Goal: Check status: Check status

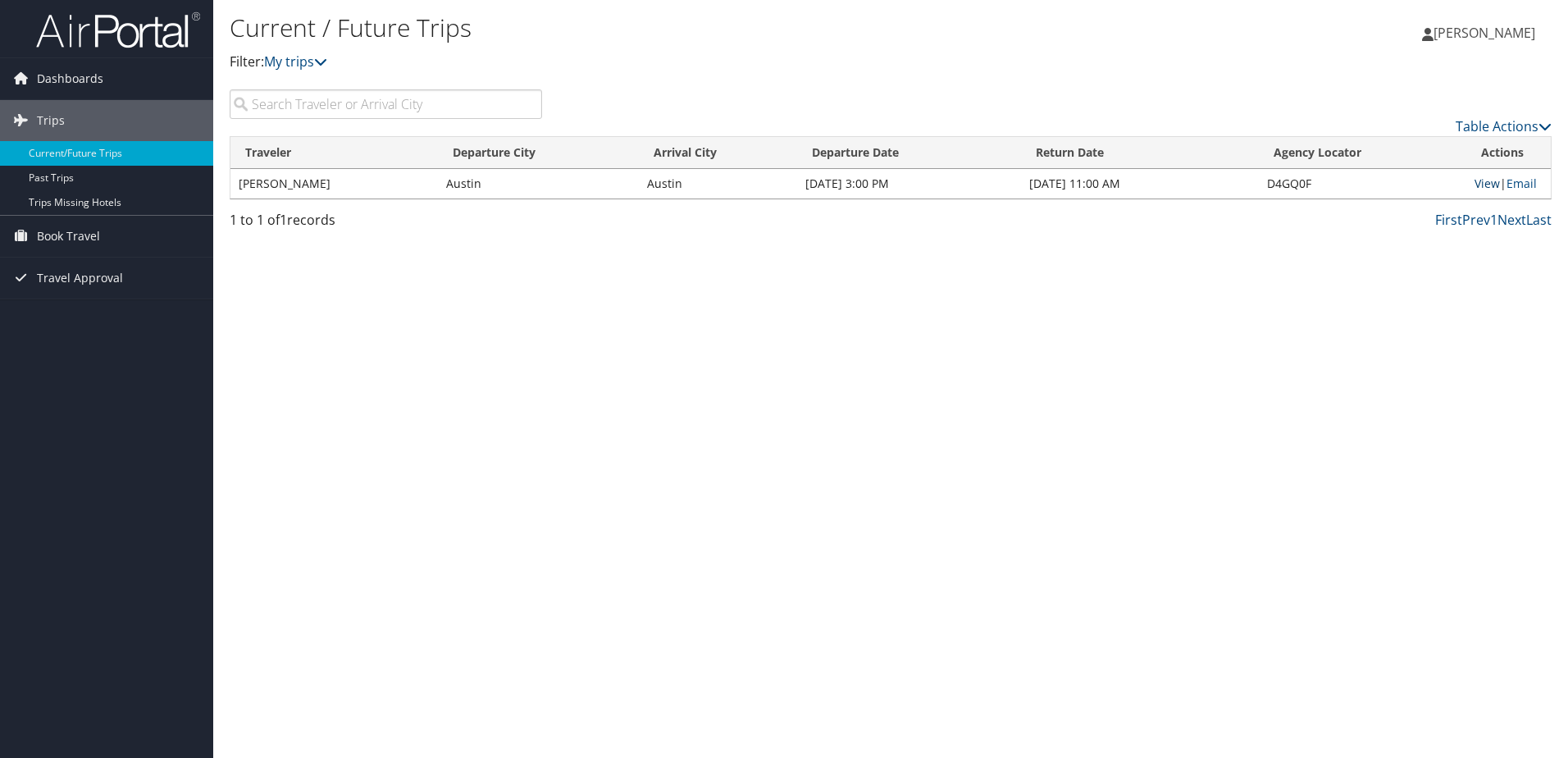
click at [767, 186] on link "View" at bounding box center [1487, 183] width 25 height 15
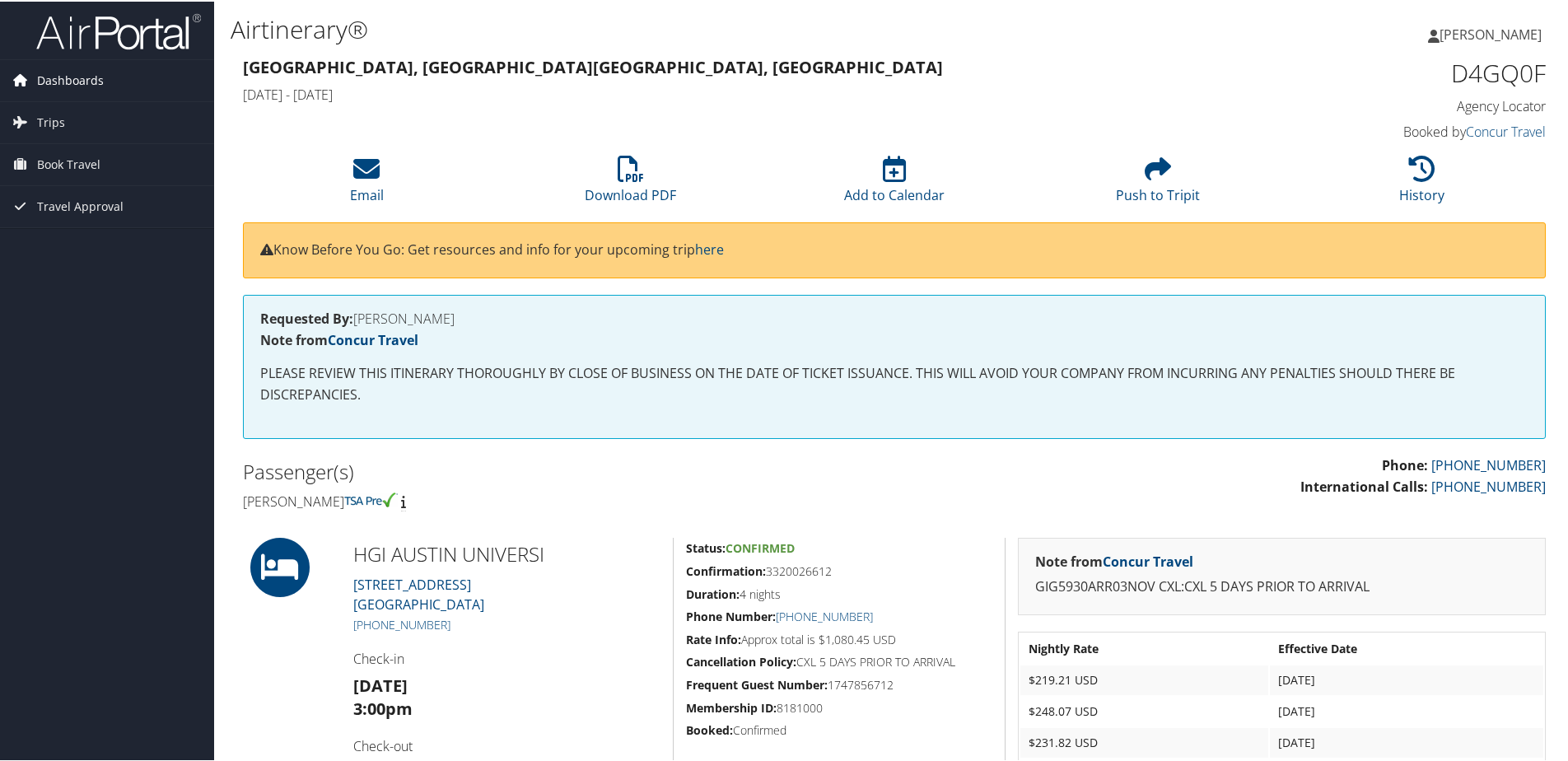
click at [54, 68] on span "Dashboards" at bounding box center [69, 79] width 67 height 41
click at [75, 101] on link "My Travel Dashboard" at bounding box center [107, 112] width 214 height 25
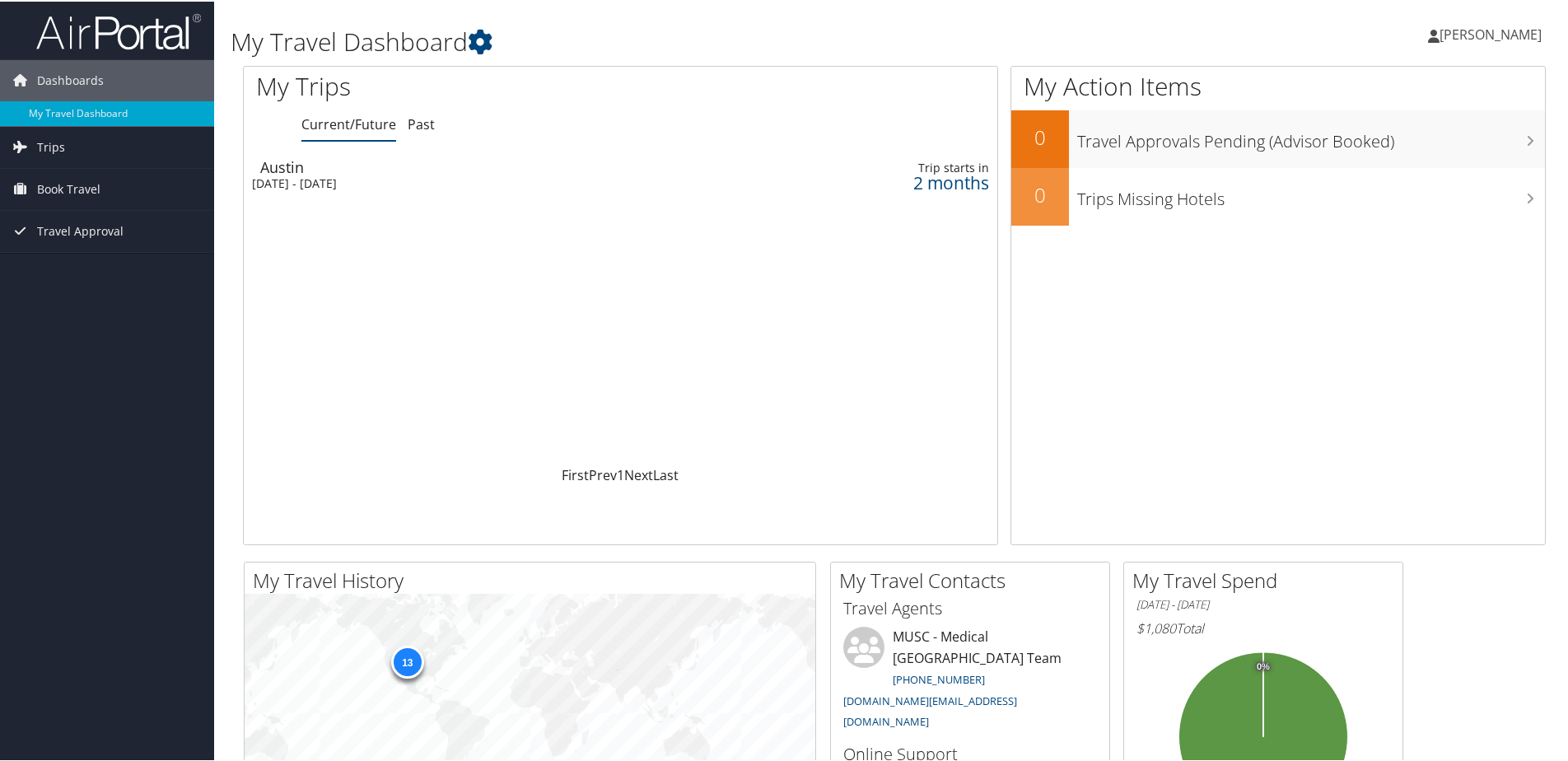
click at [365, 179] on div "Mon 3 Nov 2025 - Fri 7 Nov 2025" at bounding box center [474, 181] width 446 height 14
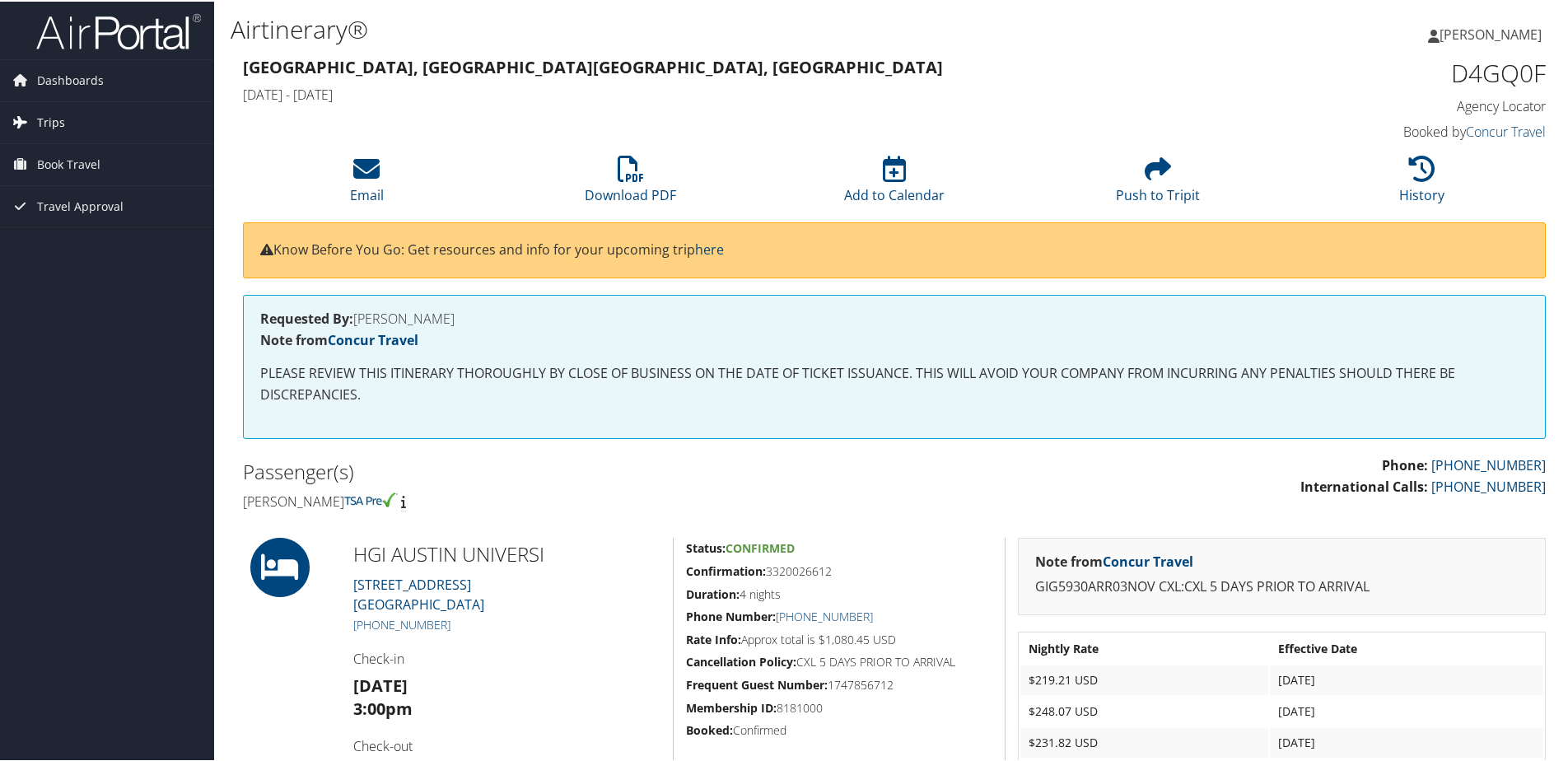
click at [39, 122] on span "Trips" at bounding box center [50, 121] width 28 height 41
click at [79, 230] on span "Book Travel" at bounding box center [68, 237] width 64 height 41
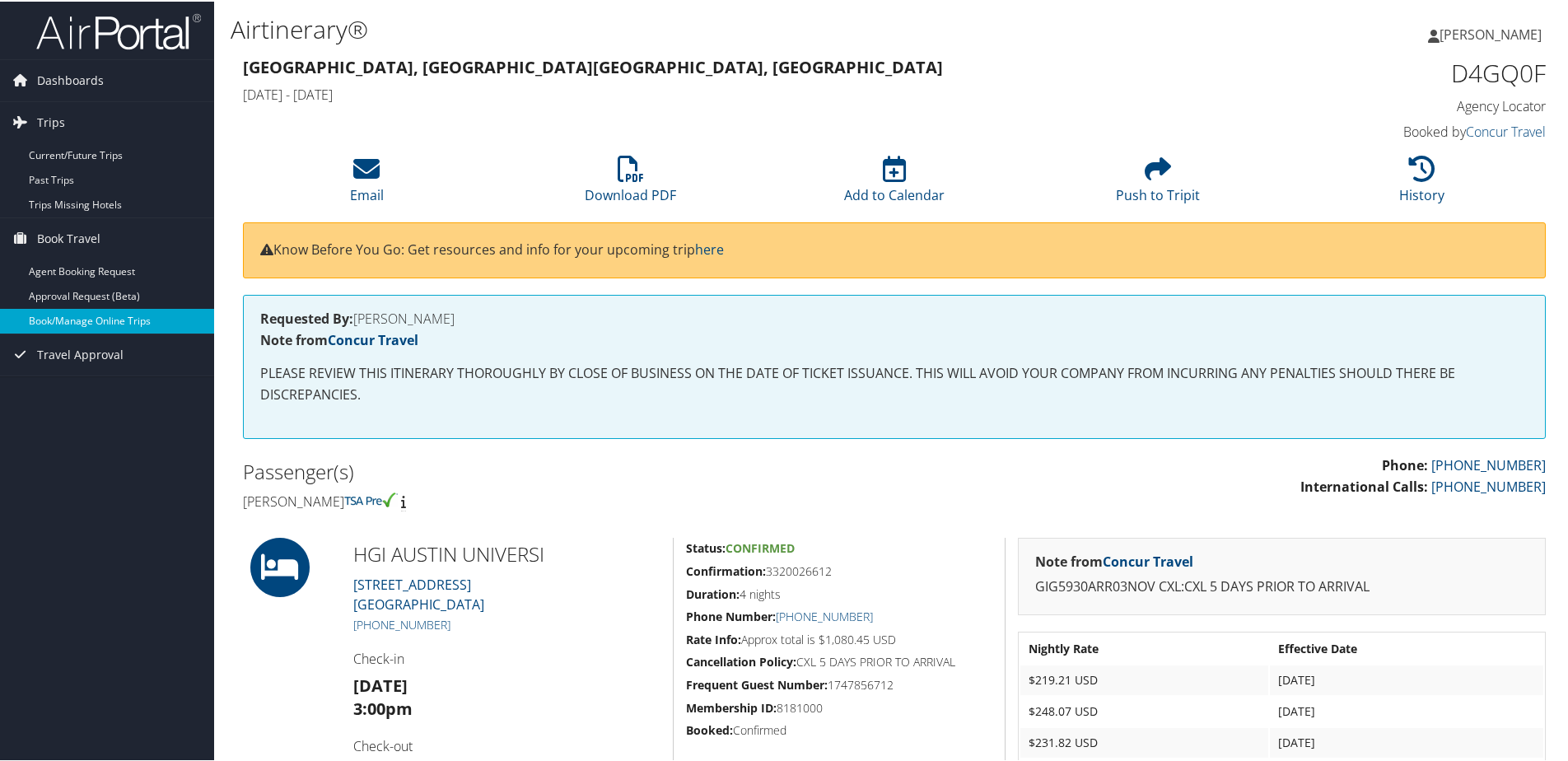
click at [82, 316] on link "Book/Manage Online Trips" at bounding box center [107, 320] width 214 height 25
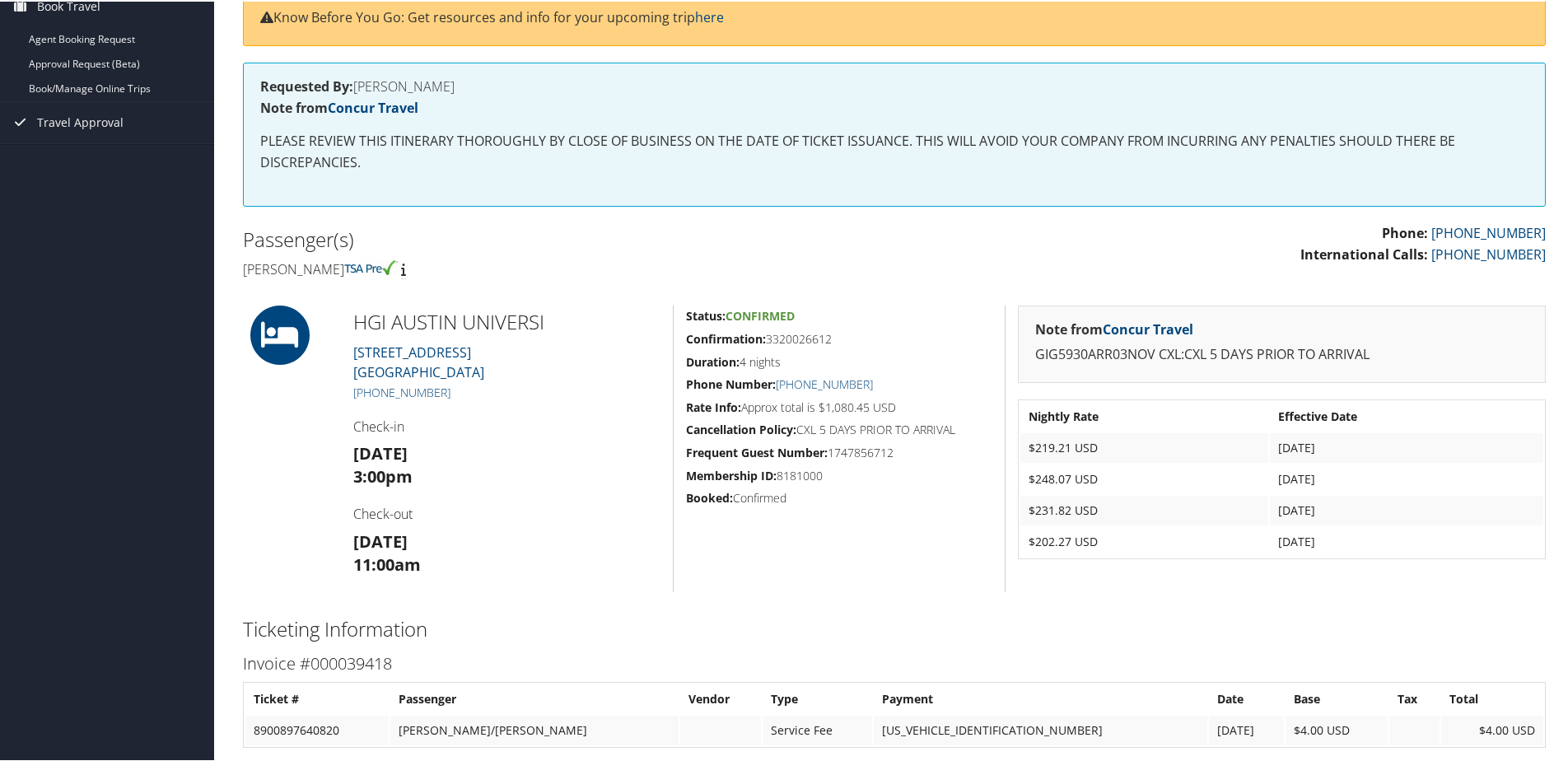
scroll to position [340, 0]
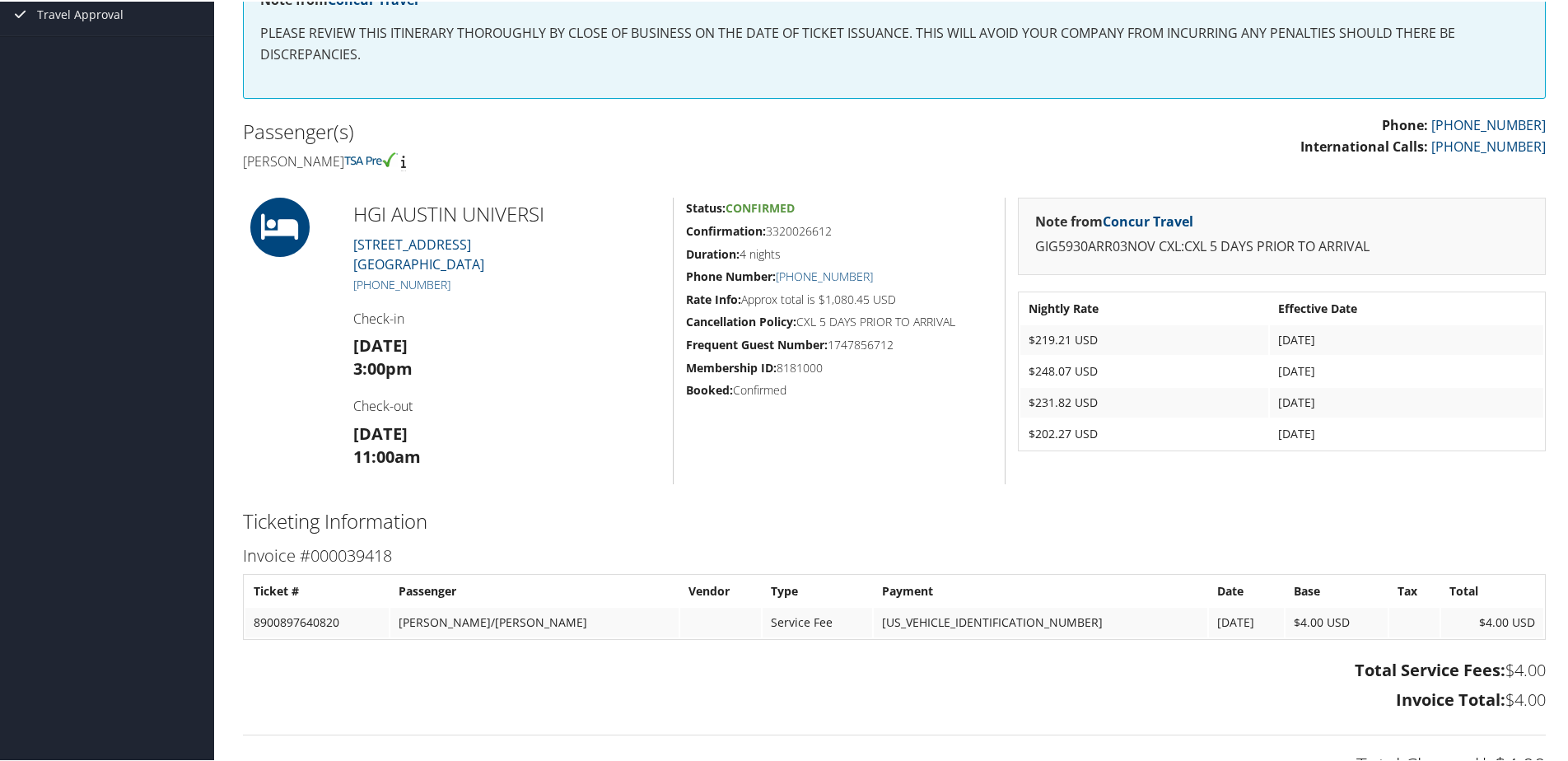
click at [319, 623] on td "8900897640820" at bounding box center [317, 621] width 144 height 30
click at [970, 628] on td "[US_VEHICLE_IDENTIFICATION_NUMBER]" at bounding box center [1040, 621] width 333 height 30
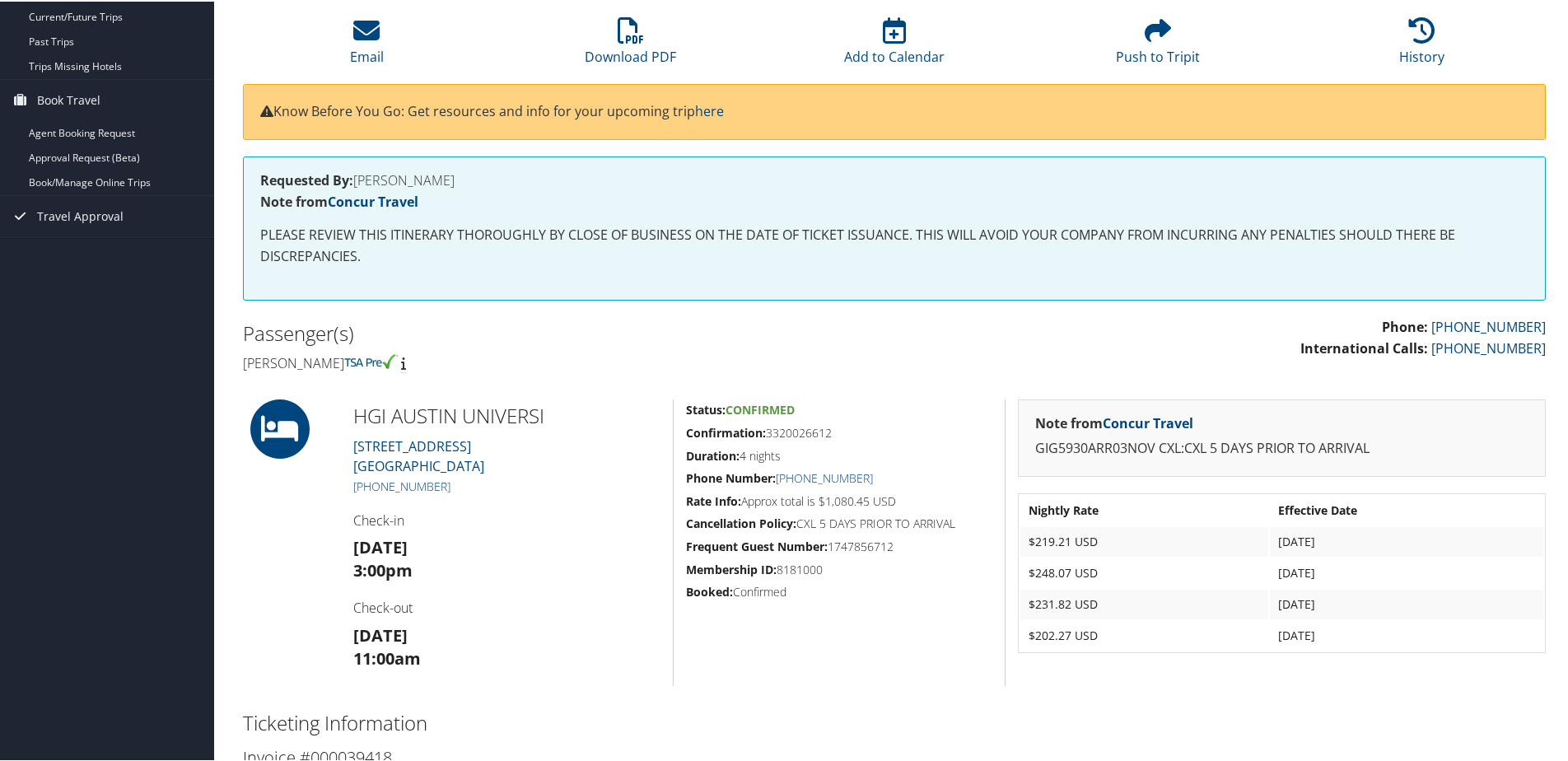
scroll to position [0, 0]
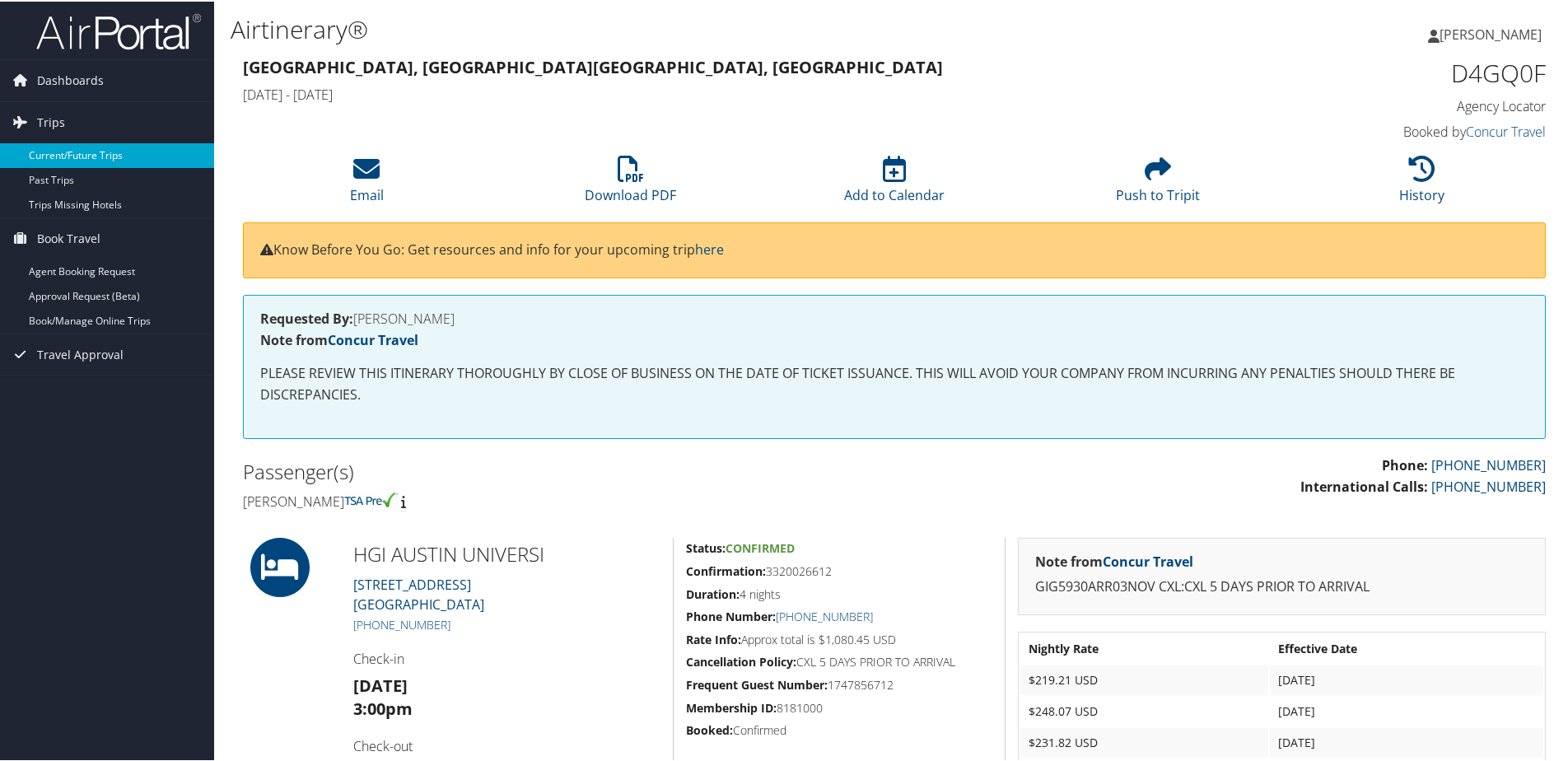
click at [96, 162] on link "Current/Future Trips" at bounding box center [107, 154] width 214 height 25
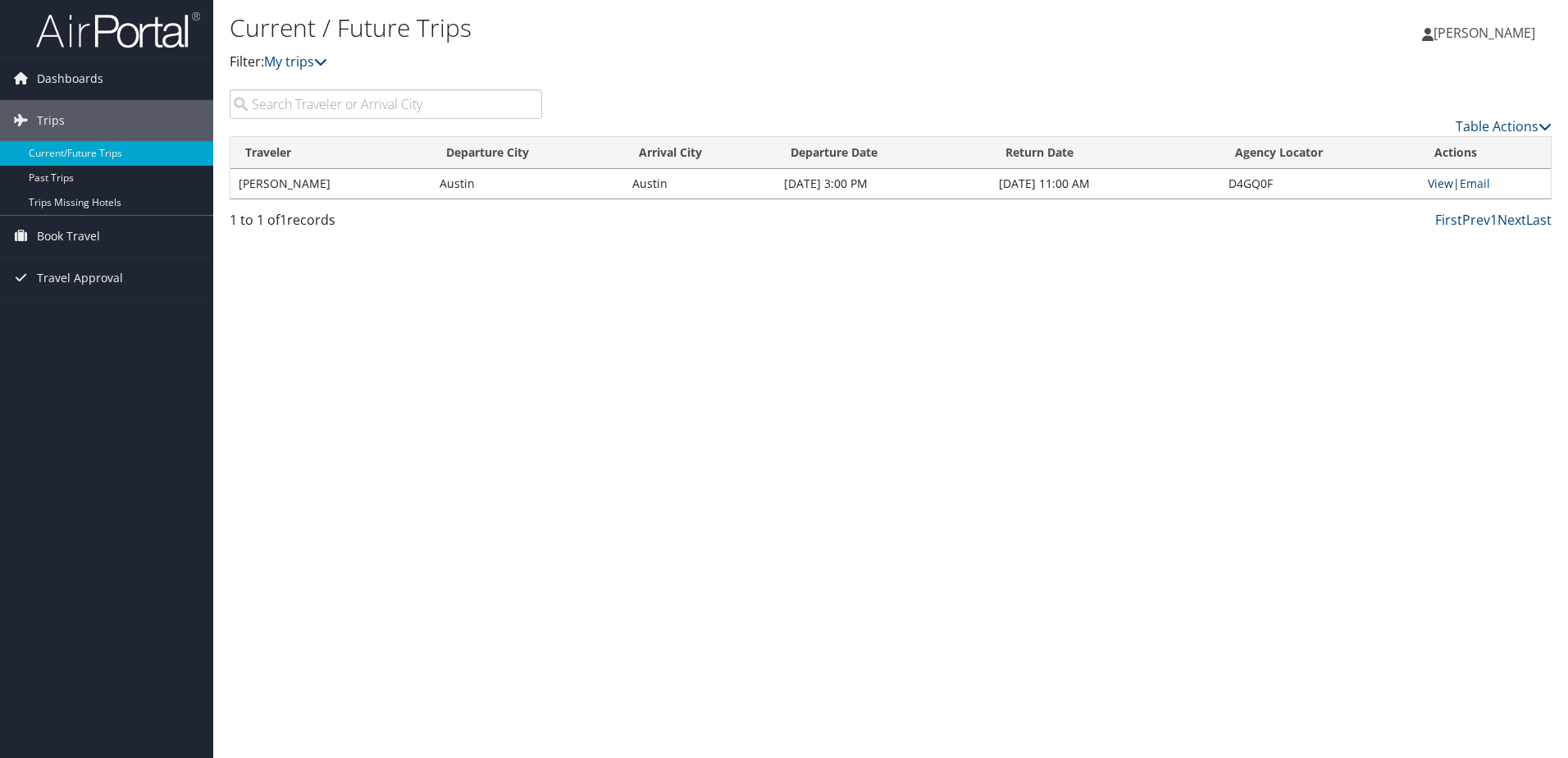
click at [1442, 183] on link "View" at bounding box center [1440, 183] width 25 height 15
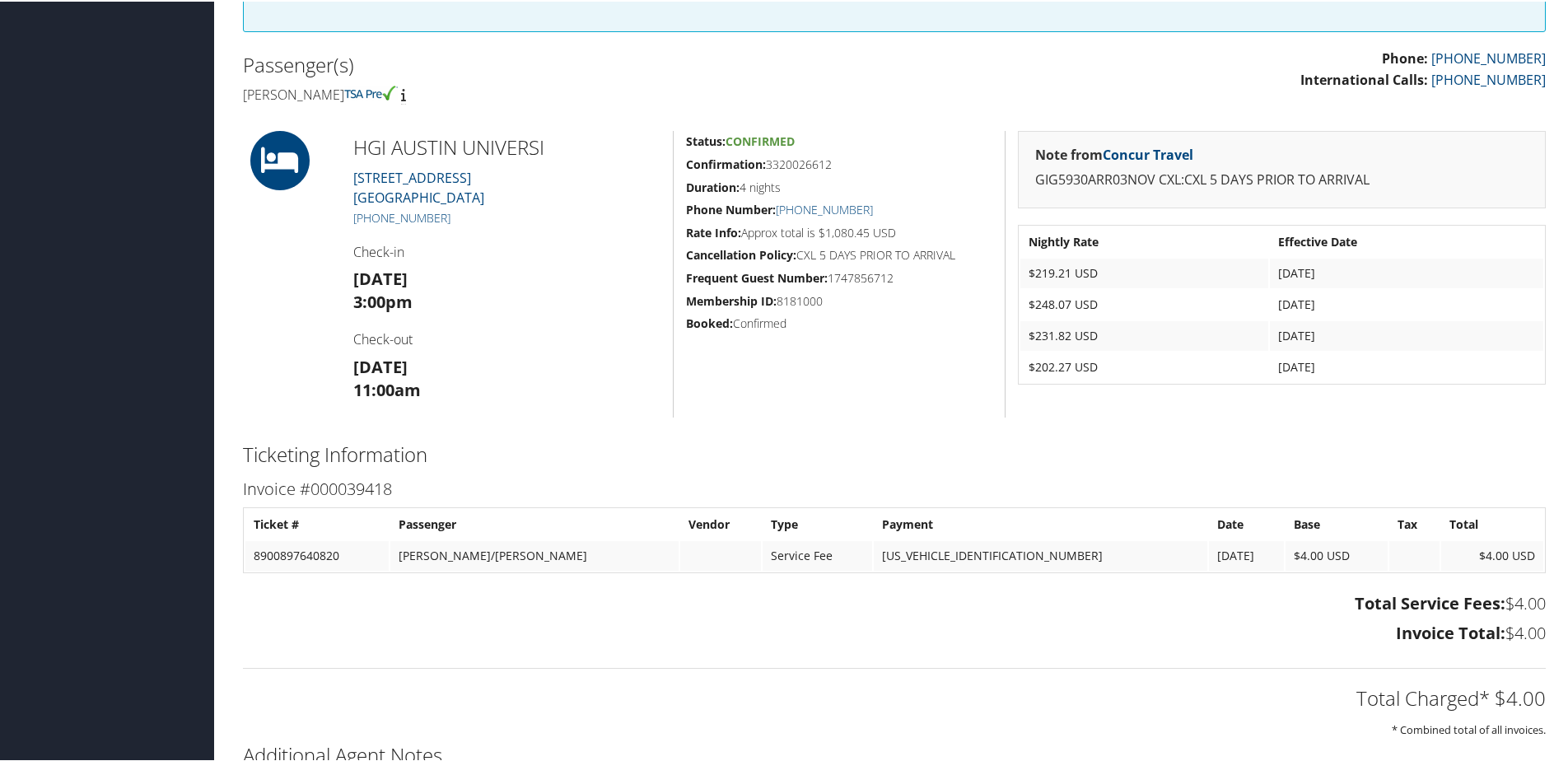
scroll to position [412, 0]
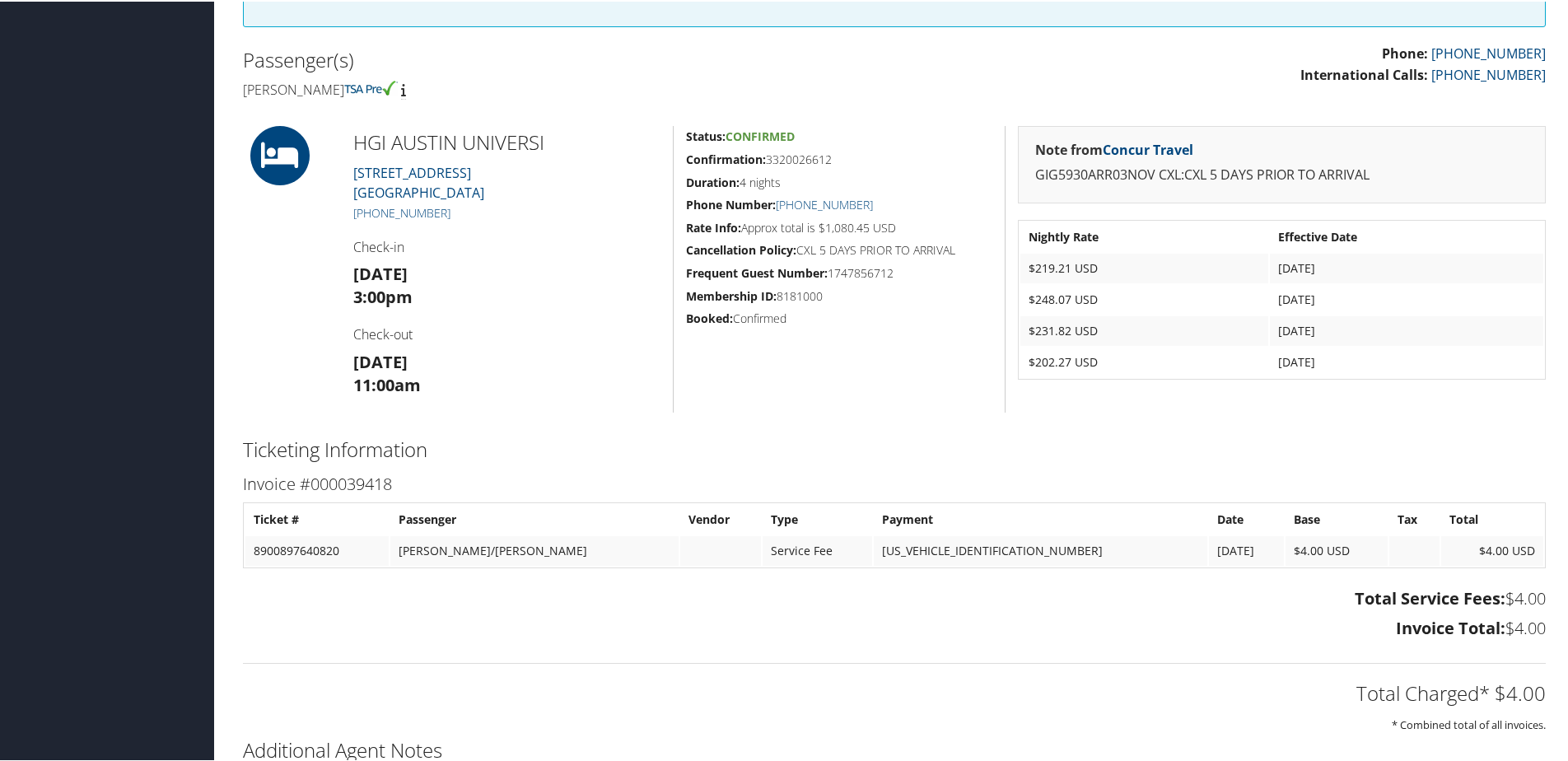
click at [321, 551] on td "8900897640820" at bounding box center [317, 549] width 144 height 30
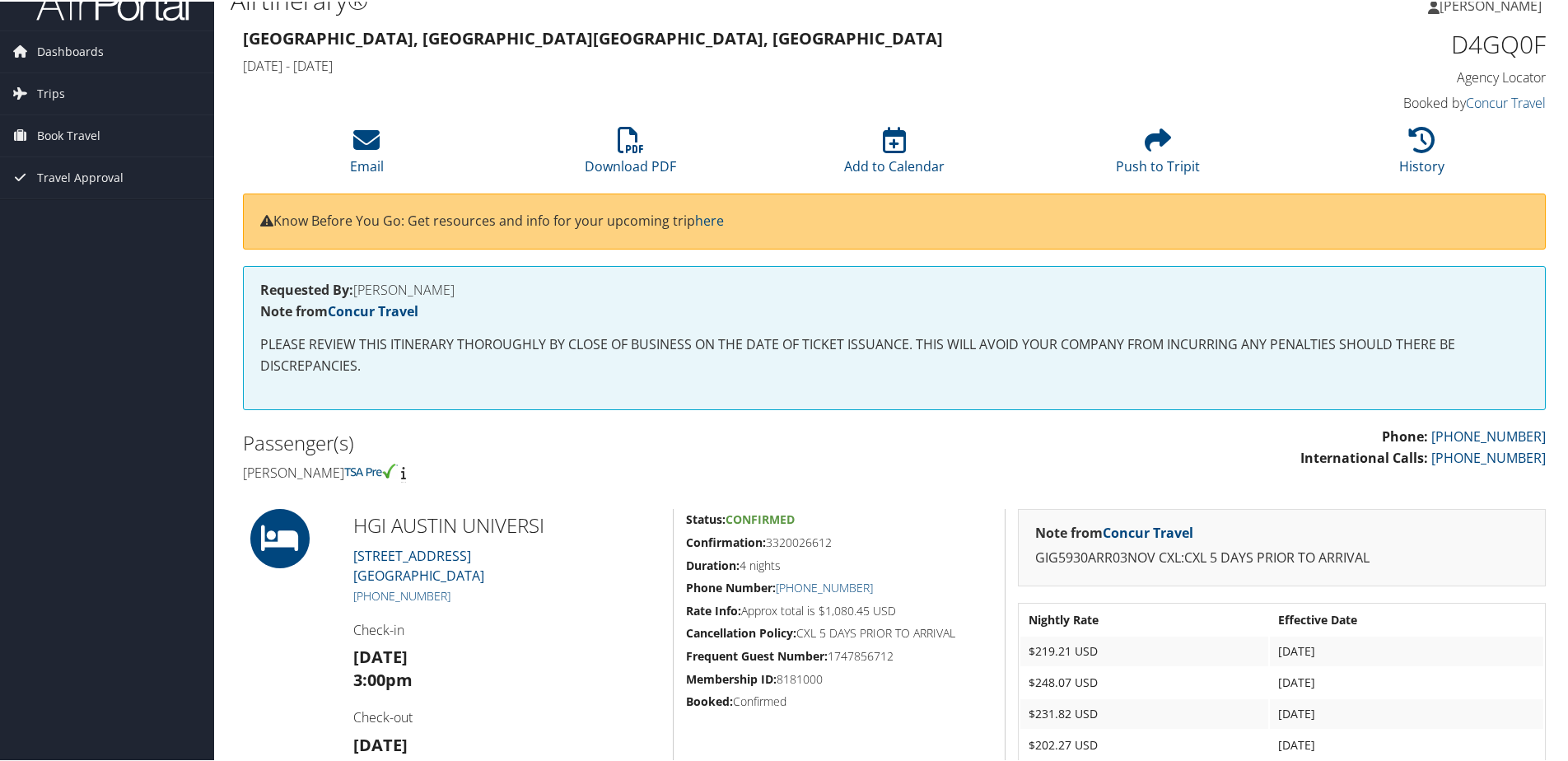
scroll to position [0, 0]
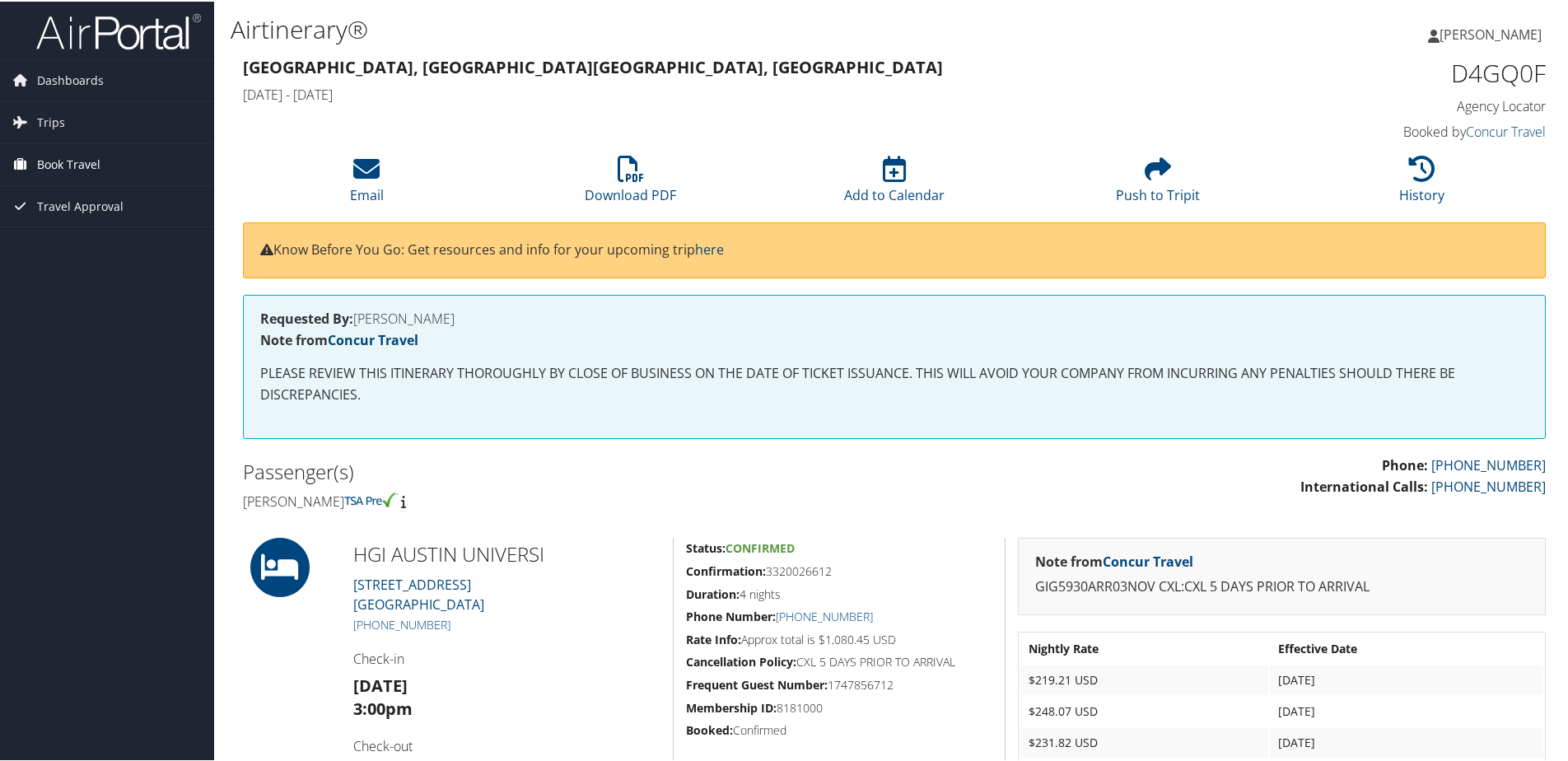
click at [80, 160] on span "Book Travel" at bounding box center [68, 163] width 64 height 41
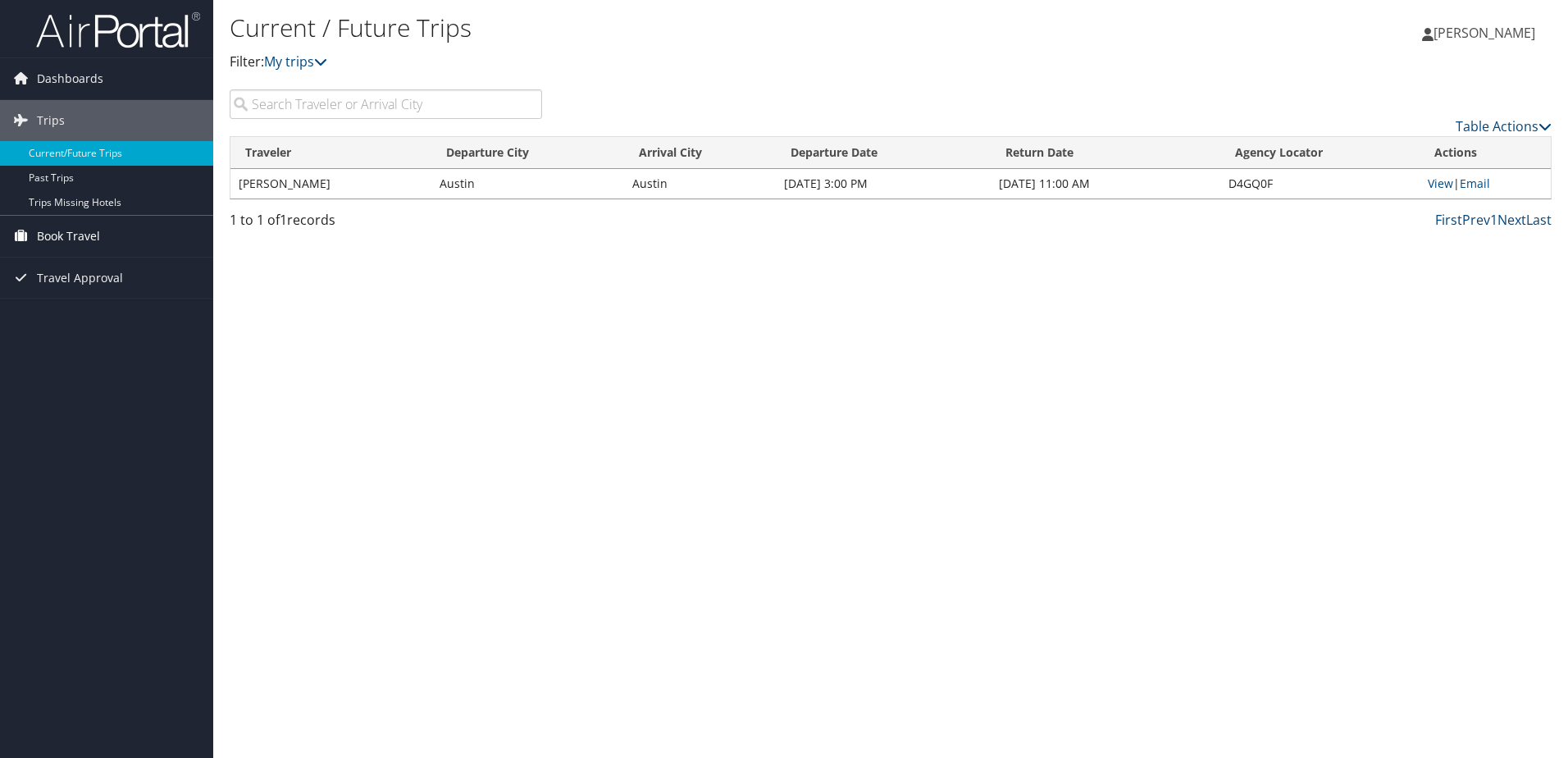
click at [92, 234] on span "Book Travel" at bounding box center [68, 236] width 63 height 41
click at [96, 318] on link "Book/Manage Online Trips" at bounding box center [107, 319] width 213 height 25
click at [62, 115] on link "Trips" at bounding box center [107, 120] width 213 height 41
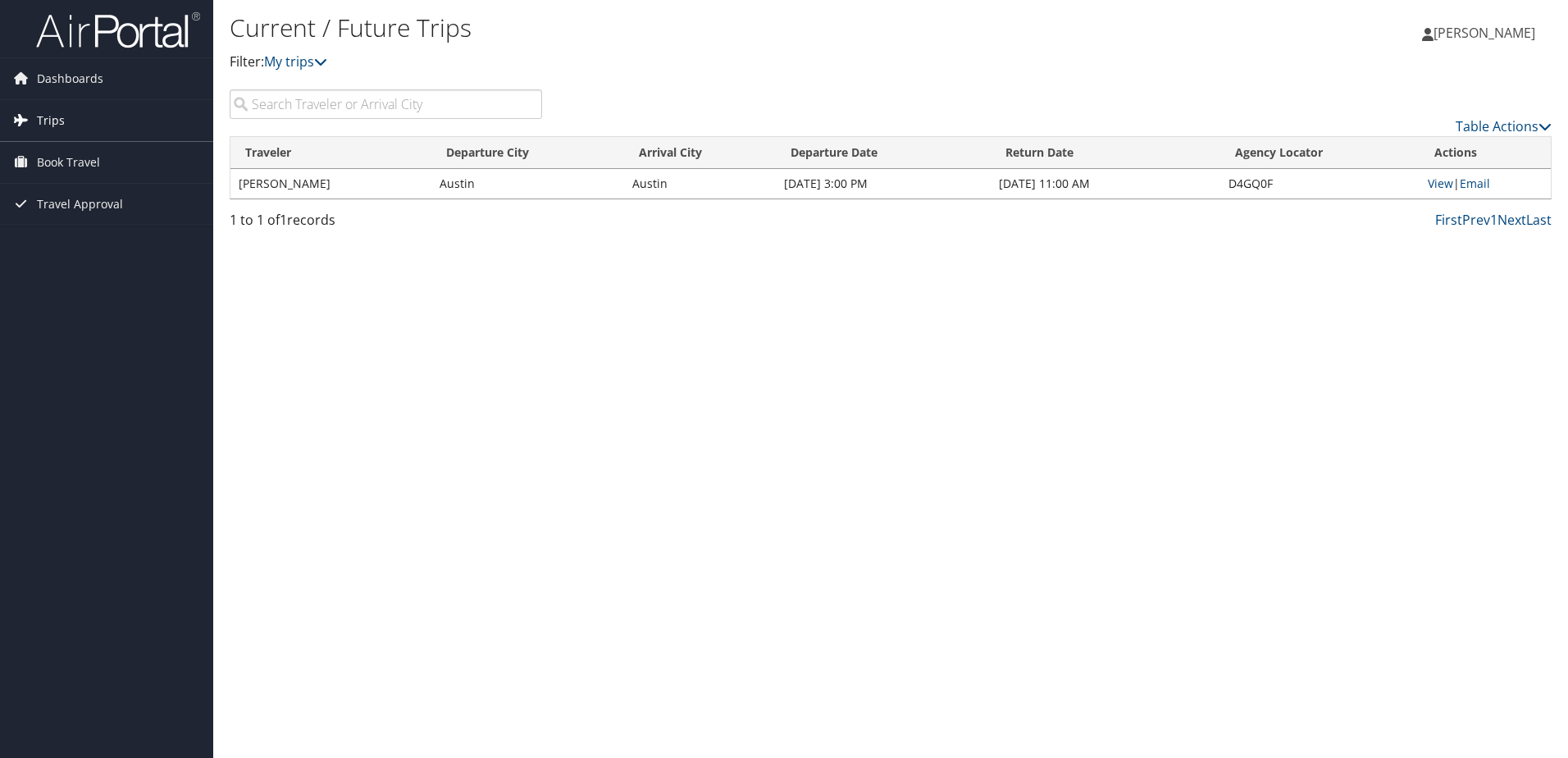
click at [60, 116] on span "Trips" at bounding box center [50, 120] width 28 height 41
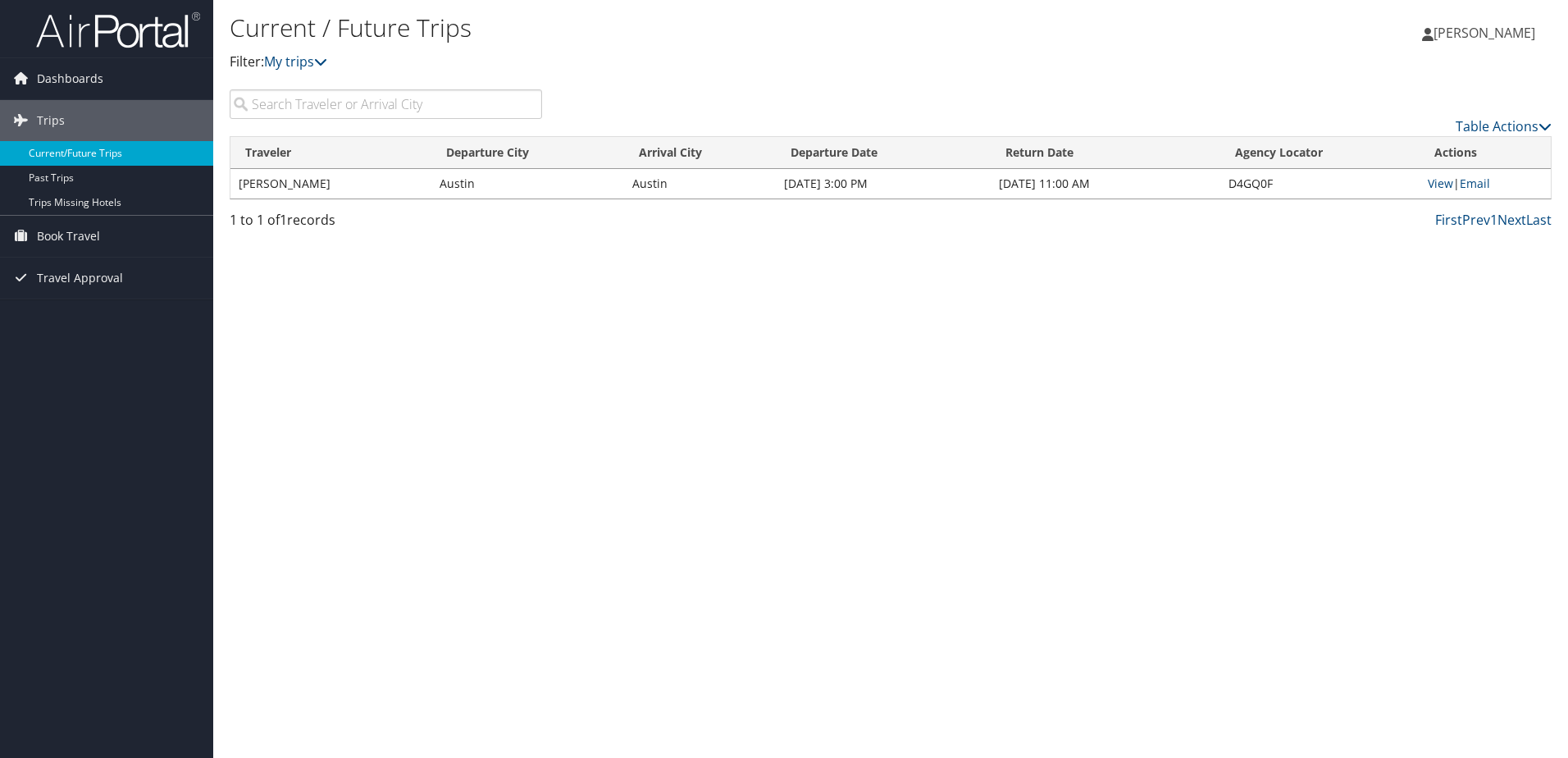
click at [61, 156] on link "Current/Future Trips" at bounding box center [107, 154] width 213 height 25
click at [276, 96] on input "search" at bounding box center [385, 104] width 312 height 30
type input "D9P36J"
click at [529, 107] on input "D9P36J" at bounding box center [385, 104] width 312 height 30
click at [52, 122] on span "Trips" at bounding box center [50, 120] width 28 height 41
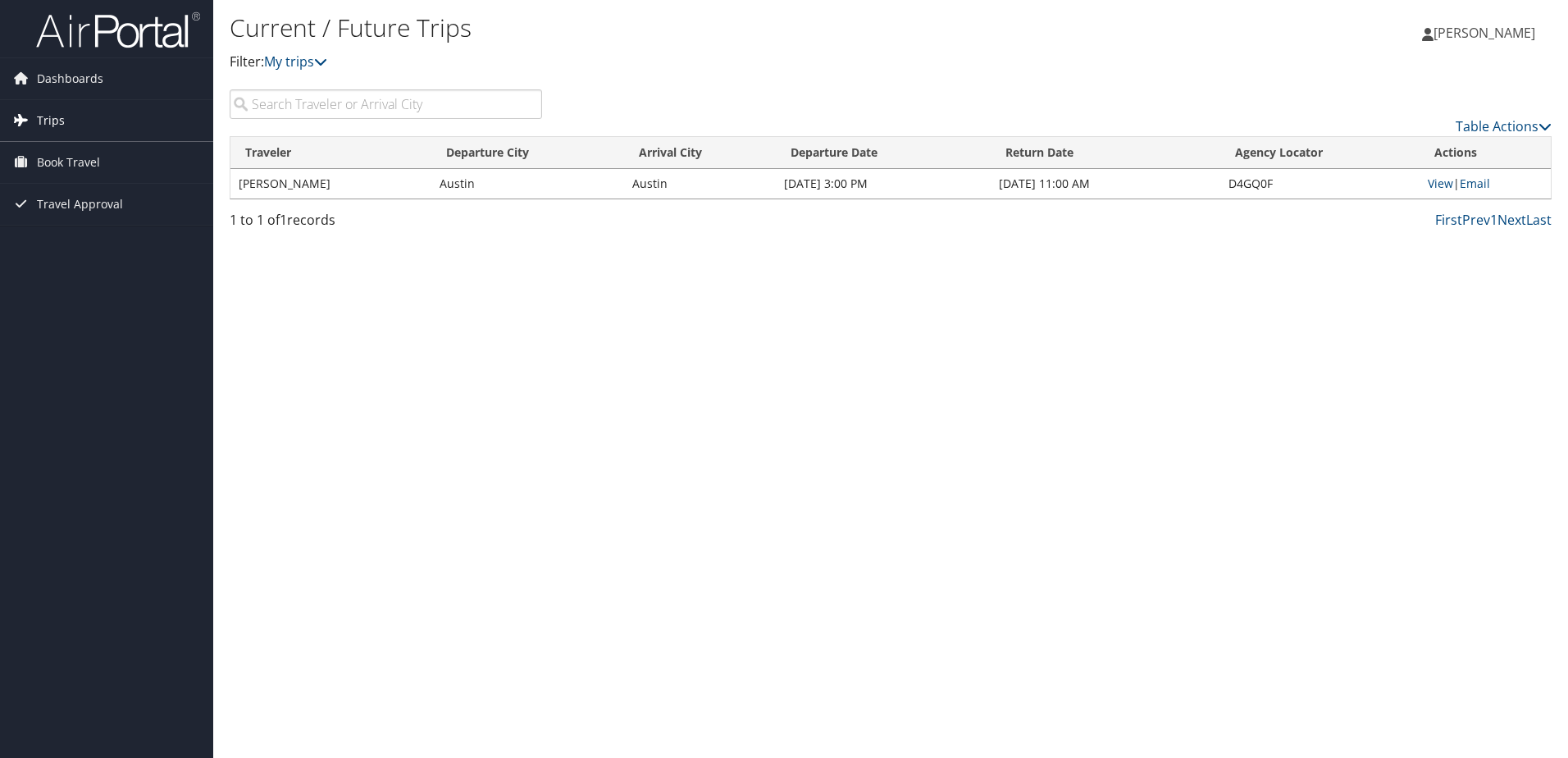
click at [52, 122] on span "Trips" at bounding box center [50, 120] width 28 height 41
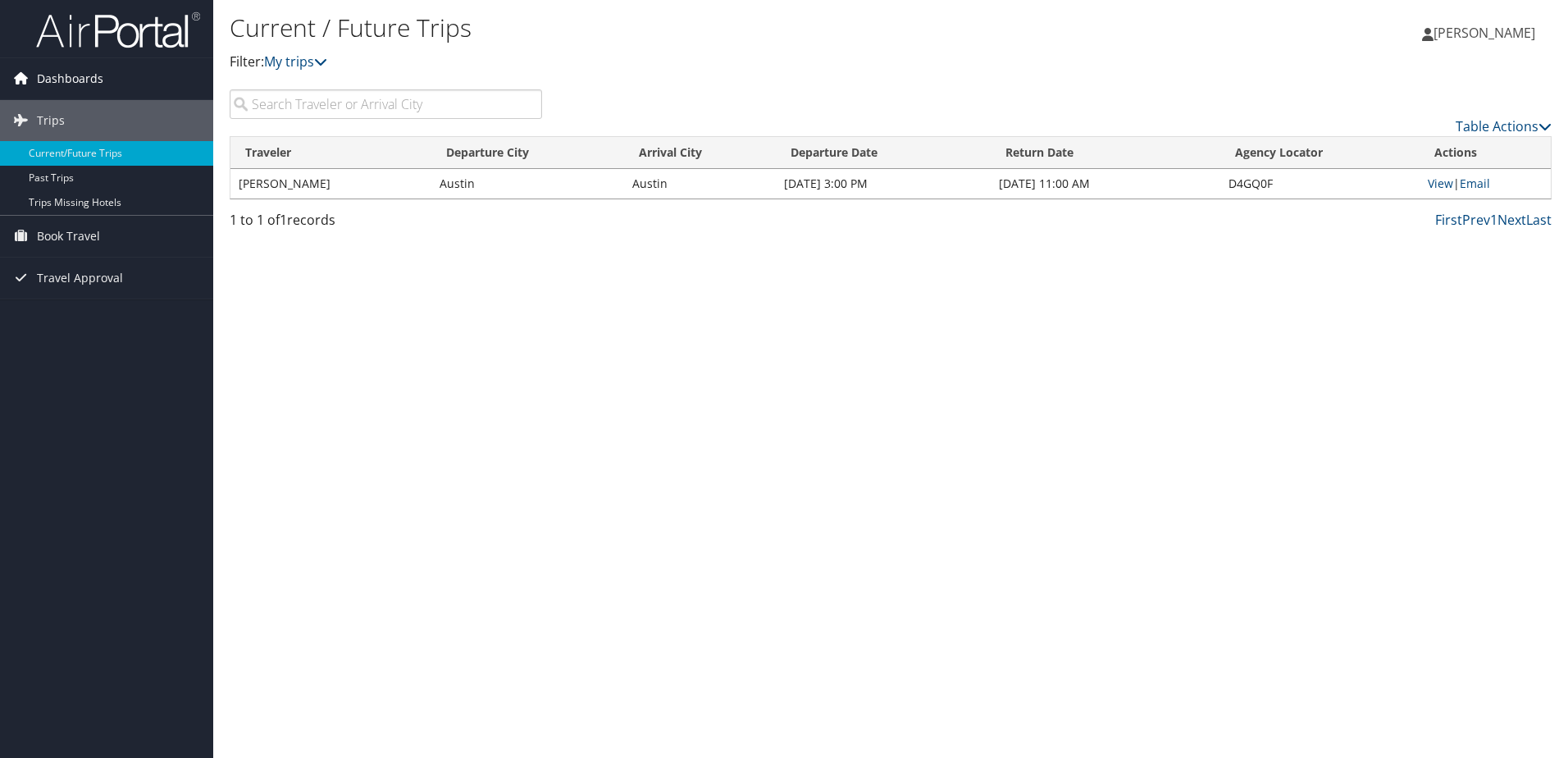
click at [77, 70] on span "Dashboards" at bounding box center [69, 79] width 66 height 41
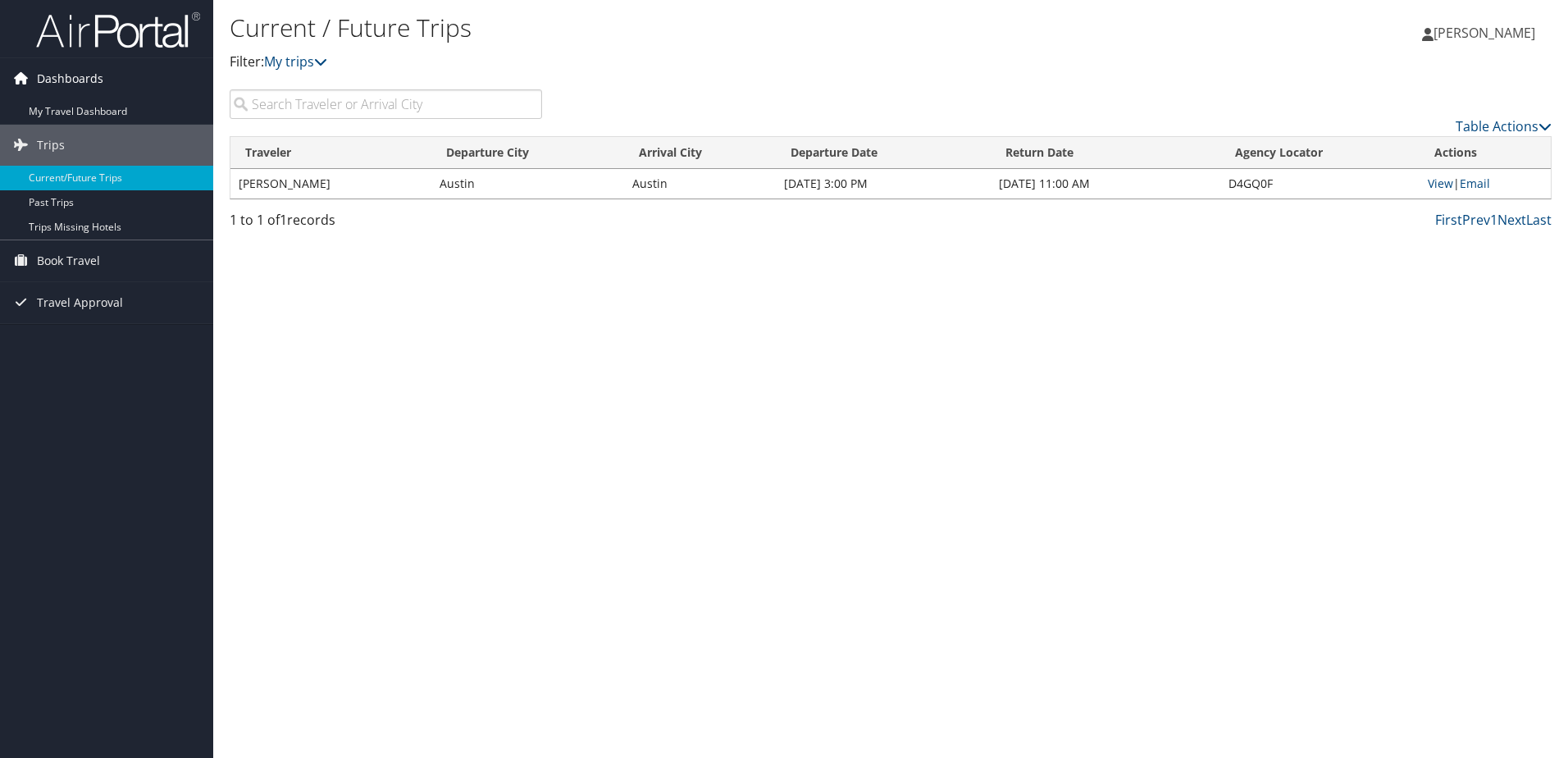
click at [75, 83] on span "Dashboards" at bounding box center [69, 79] width 66 height 41
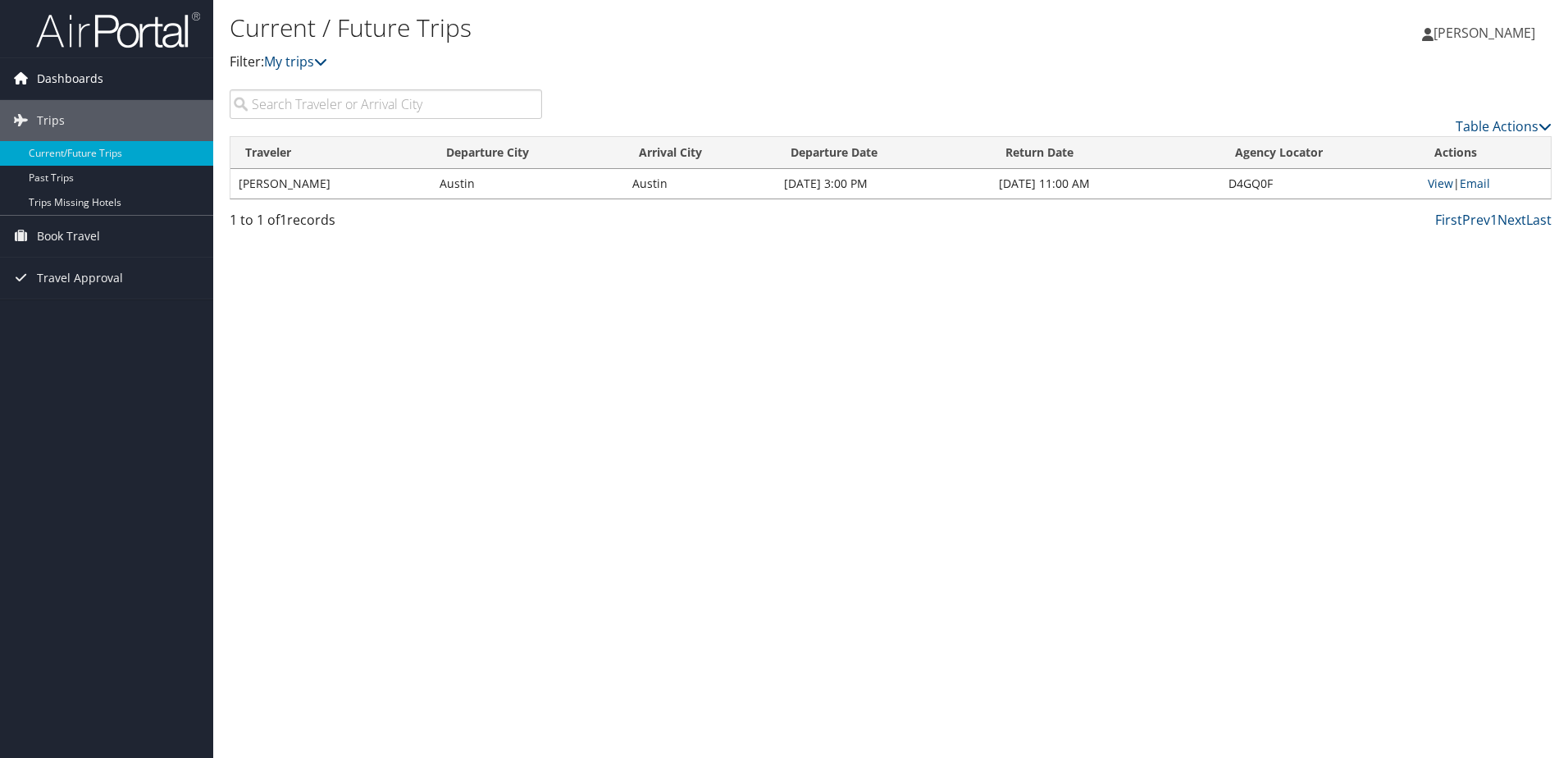
click at [75, 83] on span "Dashboards" at bounding box center [69, 79] width 66 height 41
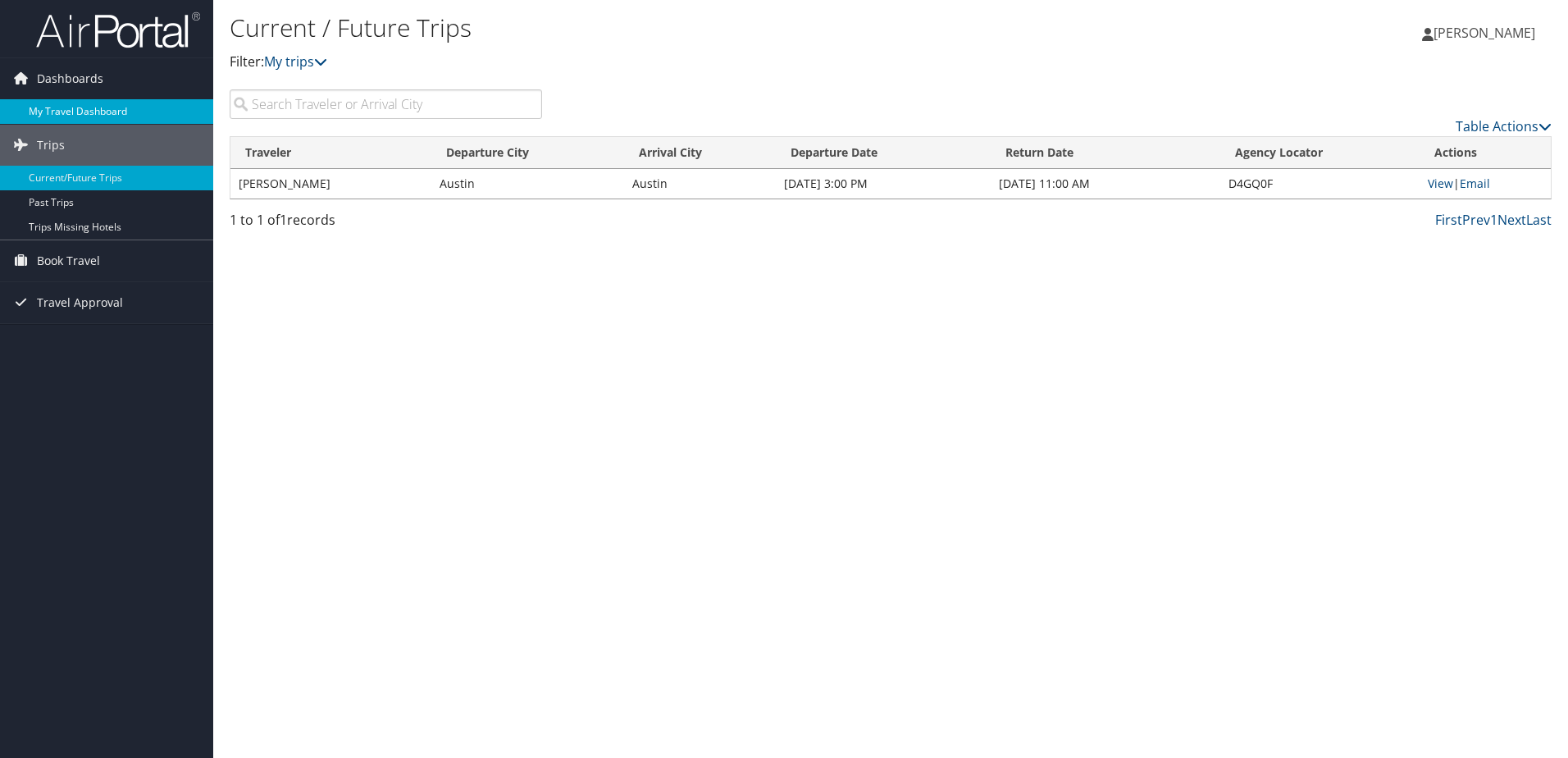
click at [78, 117] on link "My Travel Dashboard" at bounding box center [107, 111] width 213 height 25
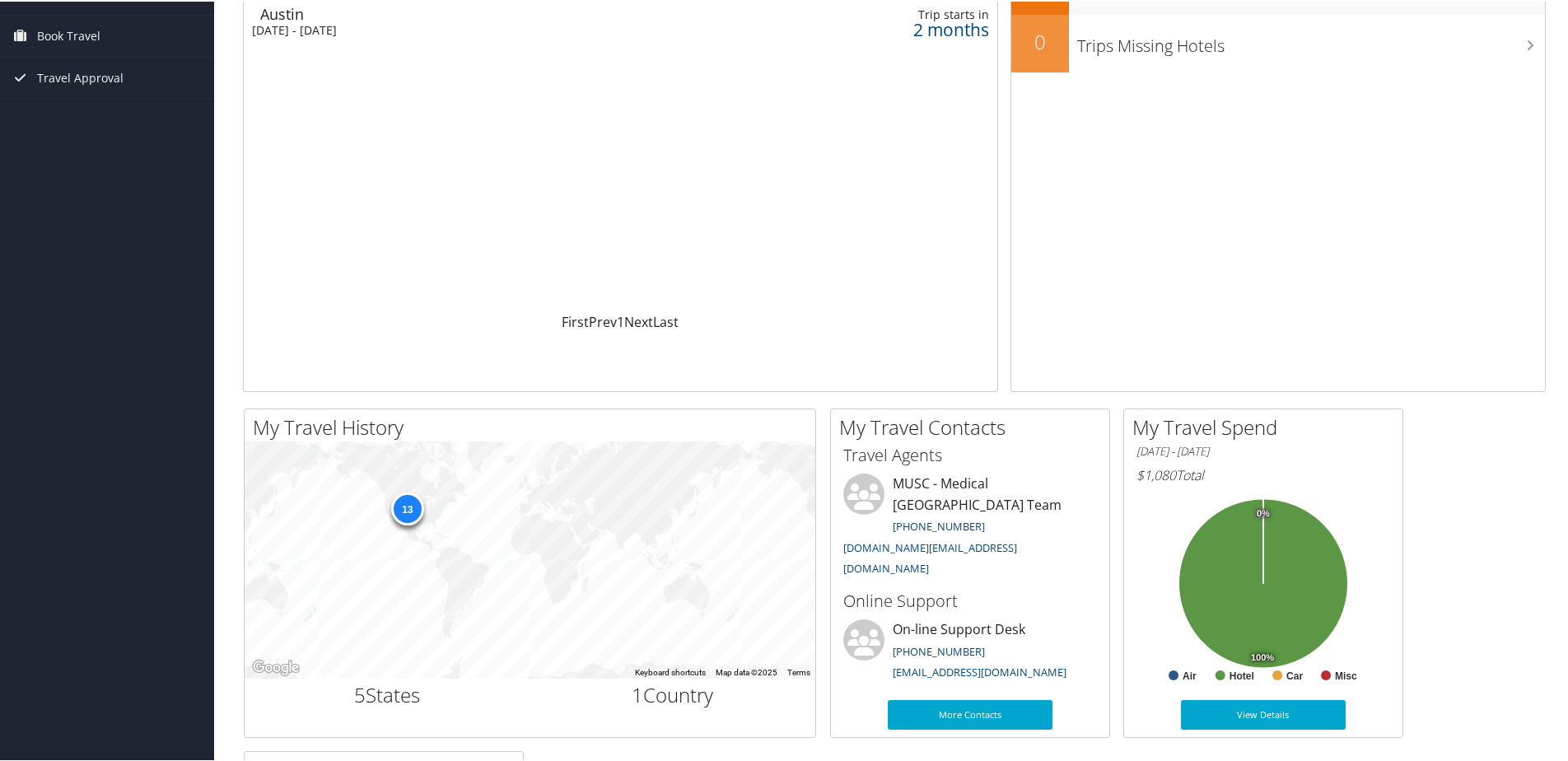
scroll to position [165, 0]
